Goal: Check status: Check status

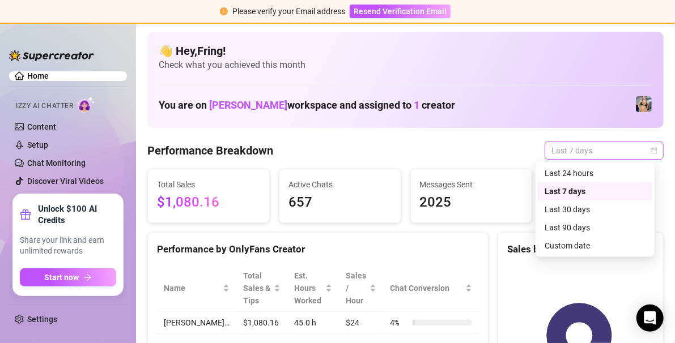
click at [646, 155] on span "Last 7 days" at bounding box center [603, 150] width 105 height 17
click at [581, 175] on div "Last 24 hours" at bounding box center [595, 173] width 101 height 12
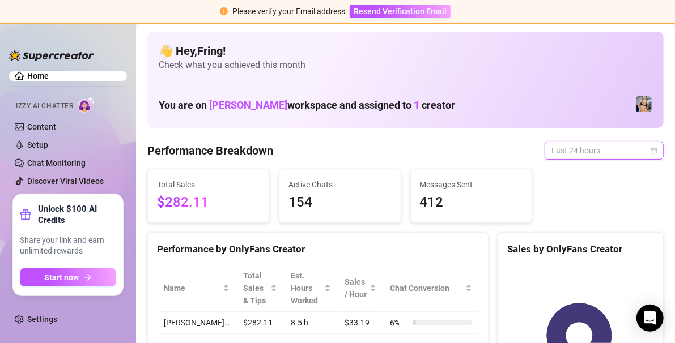
click at [604, 149] on span "Last 24 hours" at bounding box center [603, 150] width 105 height 17
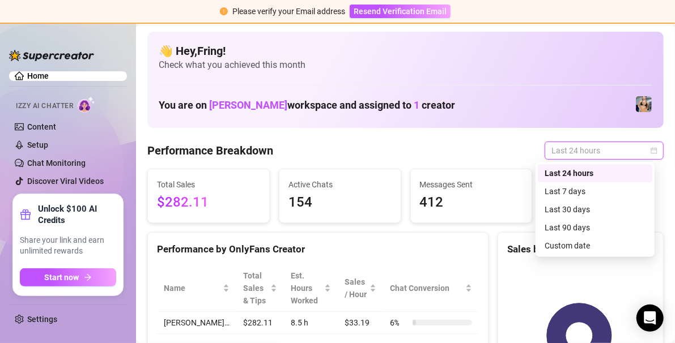
click at [604, 170] on div "Last 24 hours" at bounding box center [595, 173] width 101 height 12
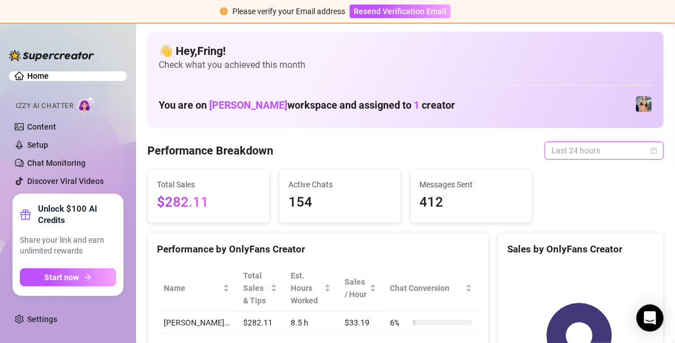
click at [640, 152] on span "Last 24 hours" at bounding box center [603, 150] width 105 height 17
click at [652, 145] on div "Last 24 hours" at bounding box center [604, 151] width 119 height 18
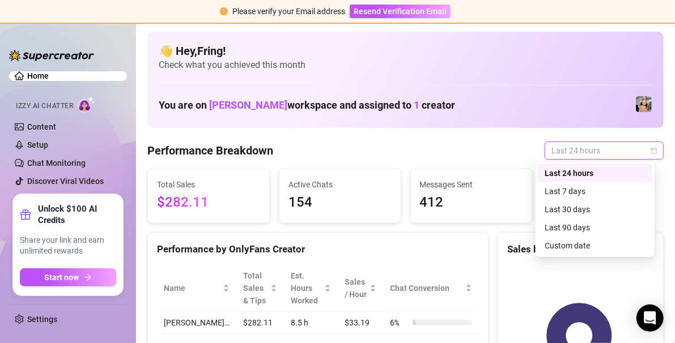
click at [651, 150] on div "Last 24 hours" at bounding box center [604, 151] width 119 height 18
click at [597, 246] on div "Custom date" at bounding box center [595, 246] width 101 height 12
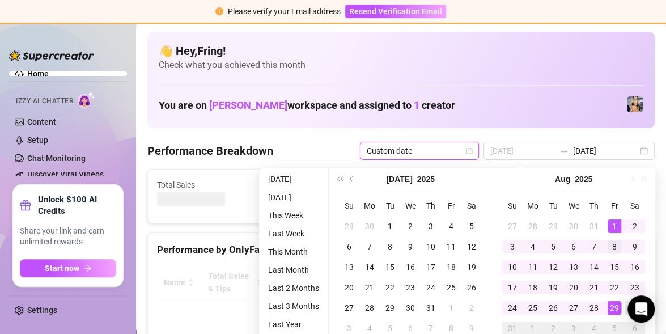
scroll to position [15, 0]
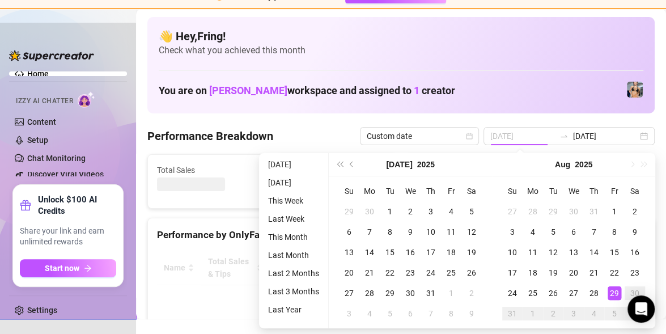
click at [618, 290] on div "29" at bounding box center [614, 293] width 14 height 14
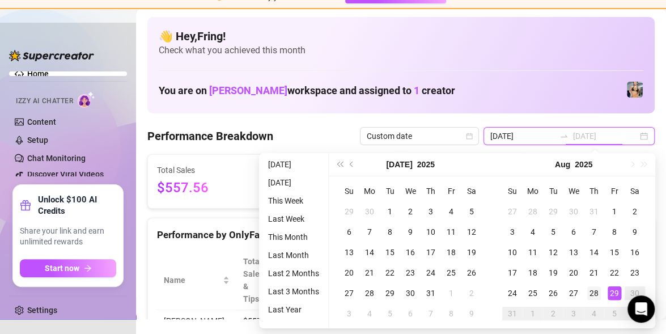
type input "[DATE]"
click at [614, 291] on div "29" at bounding box center [614, 293] width 14 height 14
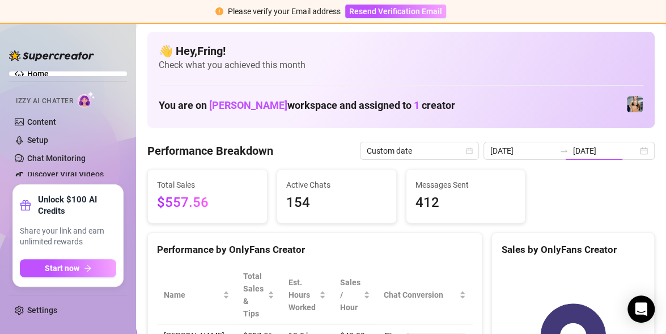
scroll to position [0, 0]
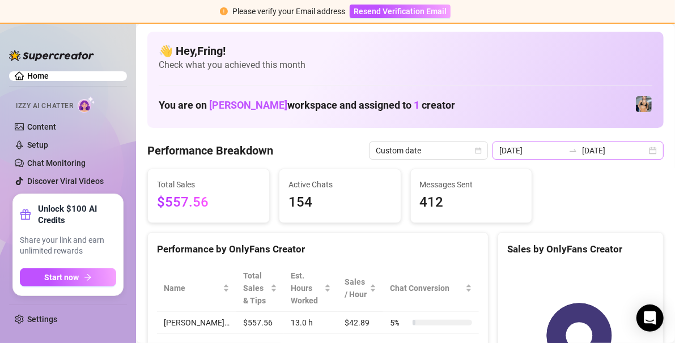
click at [641, 156] on div "[DATE] [DATE]" at bounding box center [577, 151] width 171 height 18
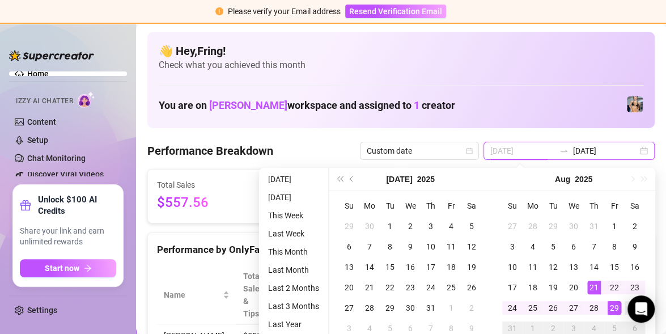
scroll to position [15, 0]
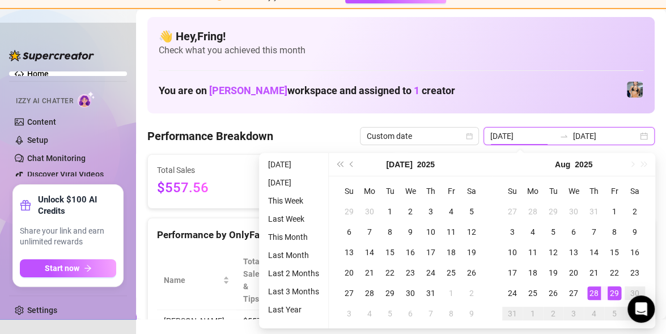
type input "[DATE]"
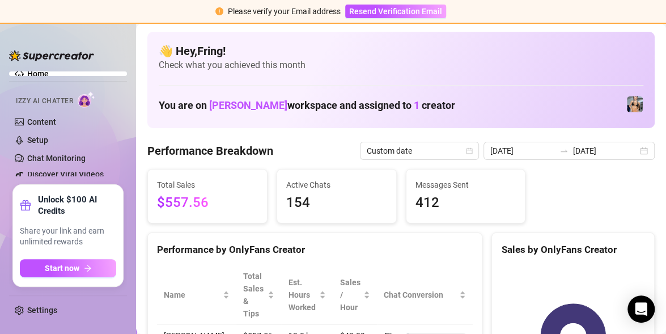
scroll to position [11, 0]
